Goal: Task Accomplishment & Management: Use online tool/utility

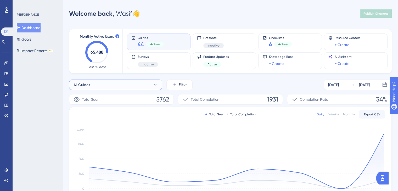
click at [157, 84] on icon at bounding box center [155, 84] width 5 height 5
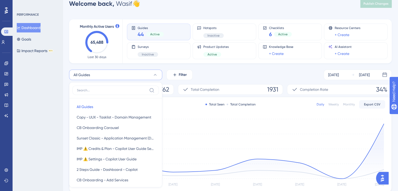
click at [228, 82] on div "All Guides All Guides All Guides Copy - UUX - Tasklist - Domain Management Copy…" at bounding box center [230, 191] width 323 height 243
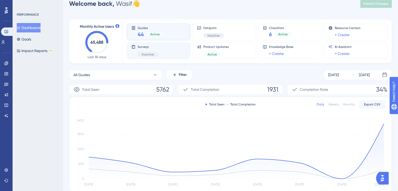
click at [162, 52] on div "Surveys Inactive" at bounding box center [158, 51] width 55 height 12
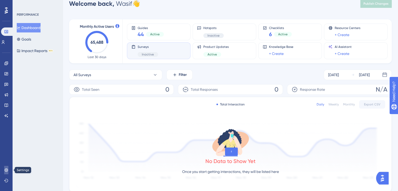
click at [5, 171] on icon at bounding box center [6, 170] width 4 height 4
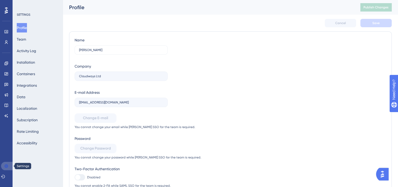
click at [6, 166] on icon at bounding box center [5, 165] width 3 height 3
click at [8, 64] on link at bounding box center [6, 63] width 4 height 8
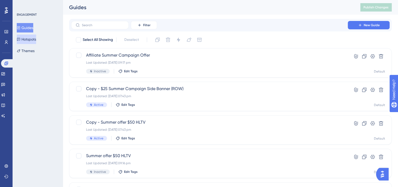
click at [31, 42] on button "Hotspots" at bounding box center [26, 39] width 19 height 9
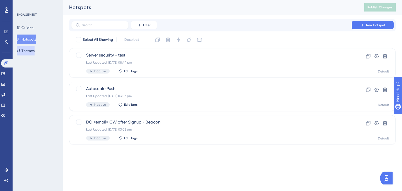
click at [30, 52] on button "Themes" at bounding box center [26, 50] width 18 height 9
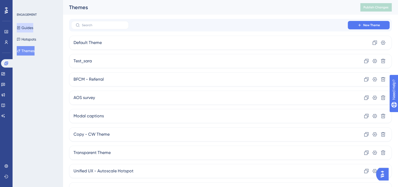
click at [26, 25] on button "Guides" at bounding box center [25, 27] width 16 height 9
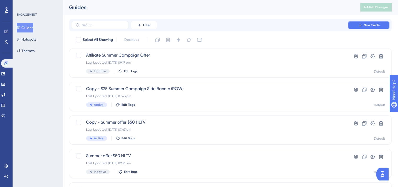
click at [375, 26] on span "New Guide" at bounding box center [372, 25] width 16 height 4
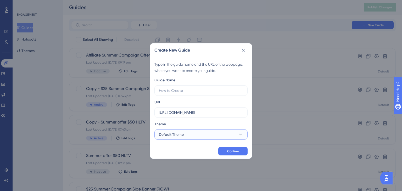
click at [184, 138] on button "Default Theme" at bounding box center [200, 134] width 93 height 10
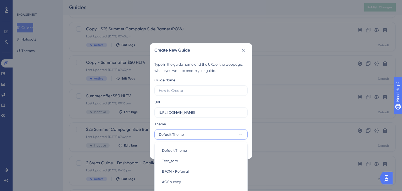
click at [197, 119] on div "Guide Name URL [URL][DOMAIN_NAME] Theme Default Theme Default Theme Default The…" at bounding box center [200, 108] width 93 height 63
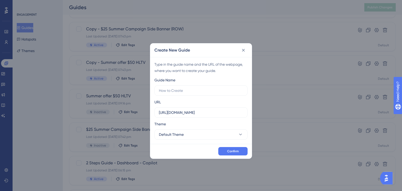
click at [241, 54] on div "Create New Guide" at bounding box center [201, 50] width 102 height 14
click at [241, 52] on icon at bounding box center [243, 50] width 5 height 5
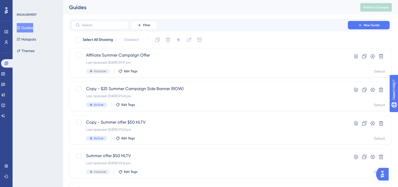
click at [7, 12] on icon at bounding box center [6, 10] width 3 height 6
